Goal: Task Accomplishment & Management: Manage account settings

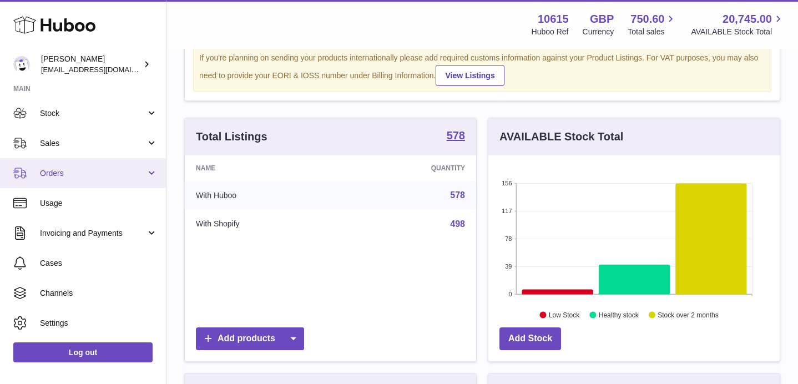
scroll to position [90, 0]
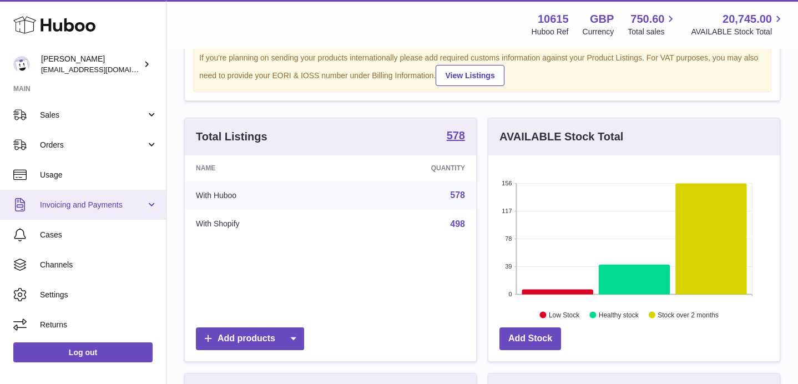
click at [107, 201] on span "Invoicing and Payments" at bounding box center [93, 205] width 106 height 11
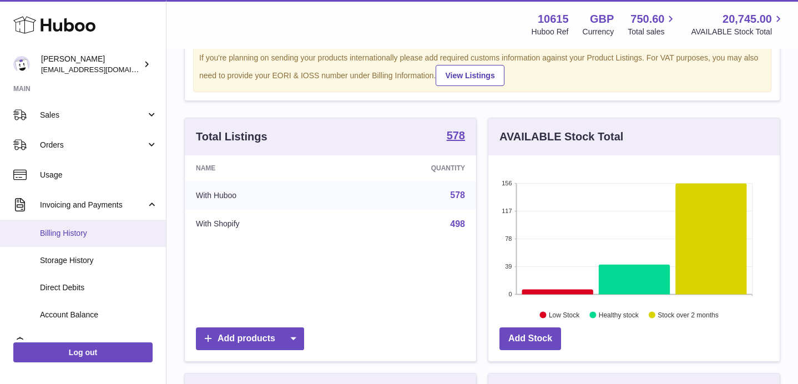
click at [85, 242] on link "Billing History" at bounding box center [83, 233] width 166 height 27
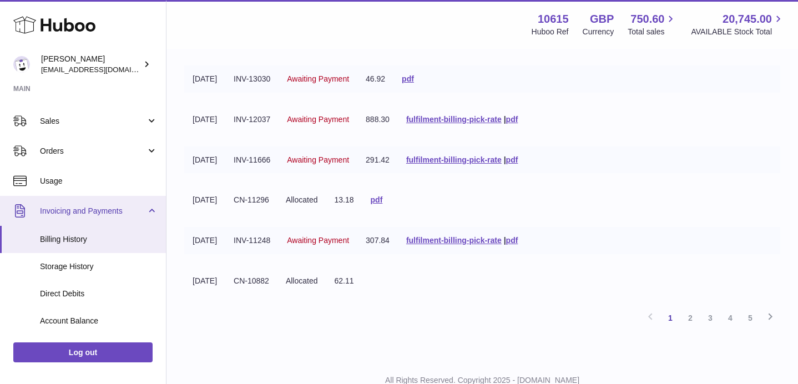
scroll to position [93, 0]
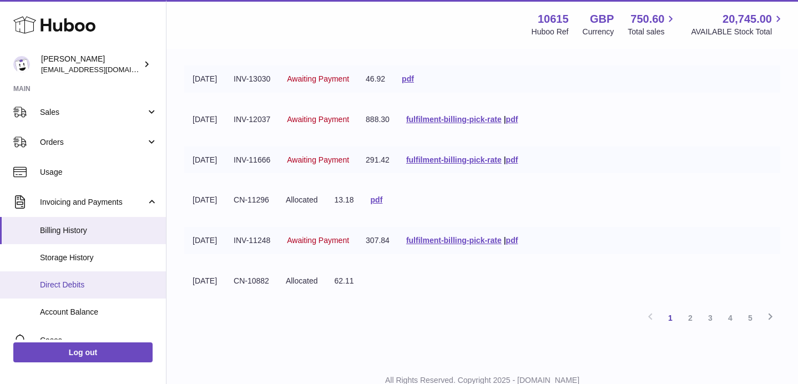
click at [87, 285] on span "Direct Debits" at bounding box center [99, 285] width 118 height 11
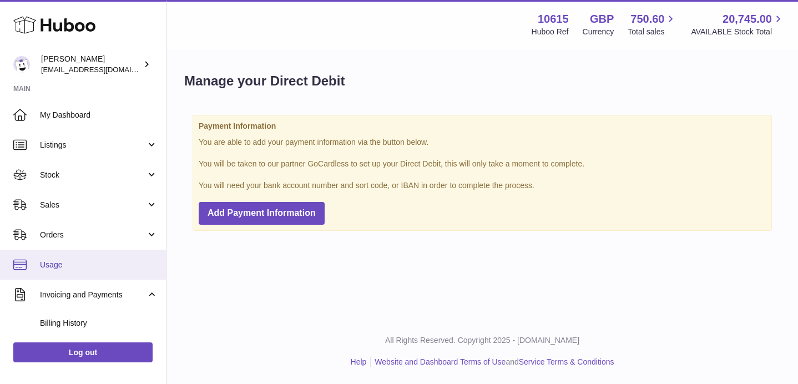
scroll to position [36, 0]
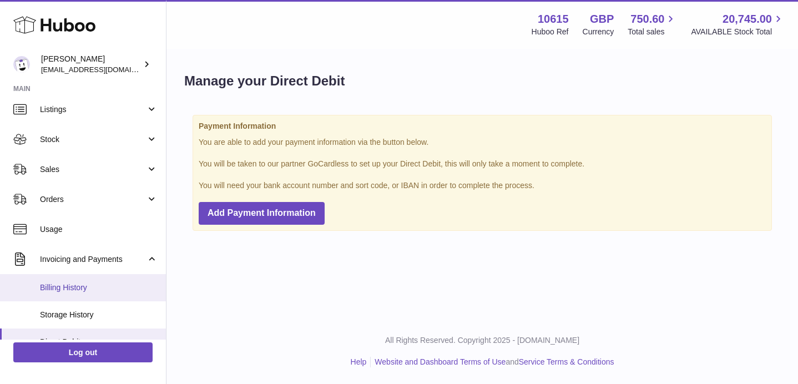
click at [67, 283] on span "Billing History" at bounding box center [99, 288] width 118 height 11
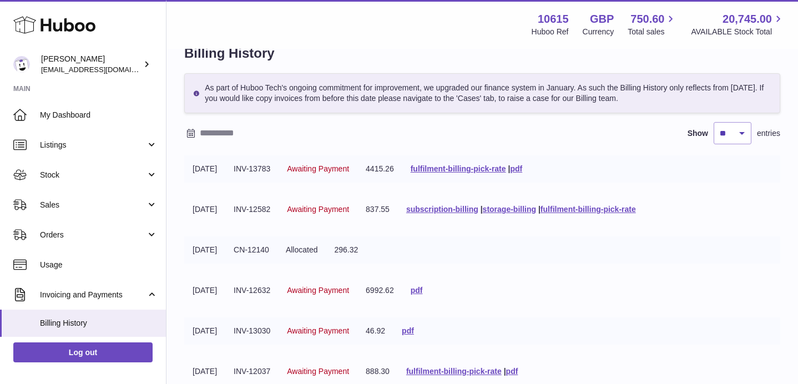
scroll to position [29, 0]
click at [740, 129] on select "** ** ** ***" at bounding box center [733, 132] width 38 height 22
select select "***"
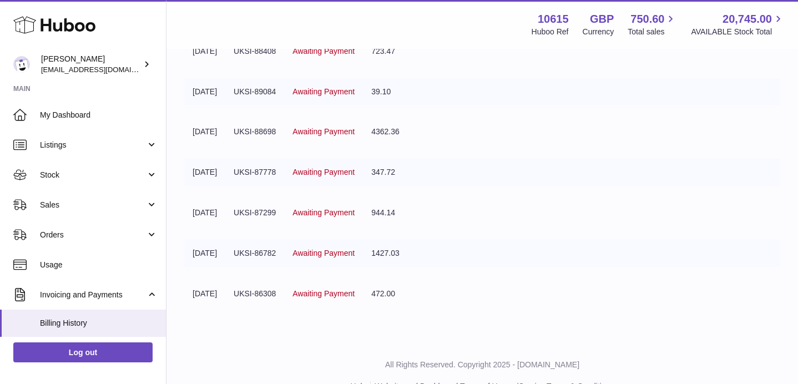
scroll to position [1829, 0]
